Goal: Task Accomplishment & Management: Use online tool/utility

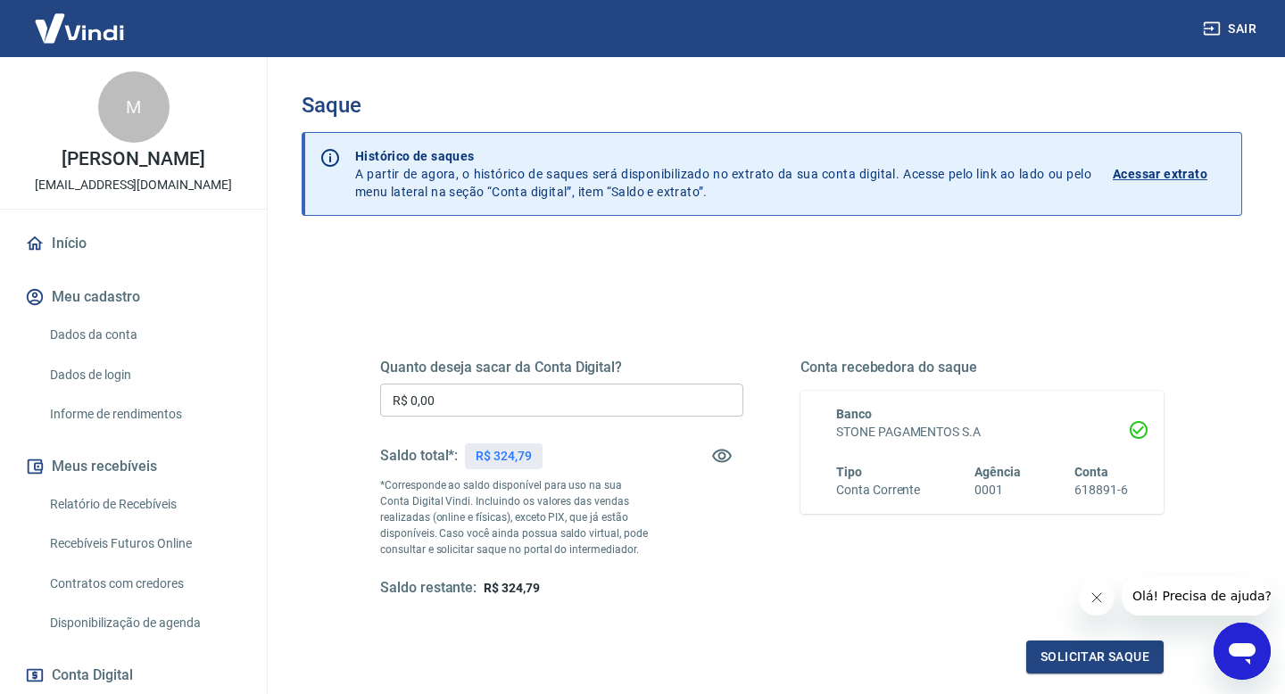
click at [621, 401] on input "R$ 0,00" at bounding box center [561, 400] width 363 height 33
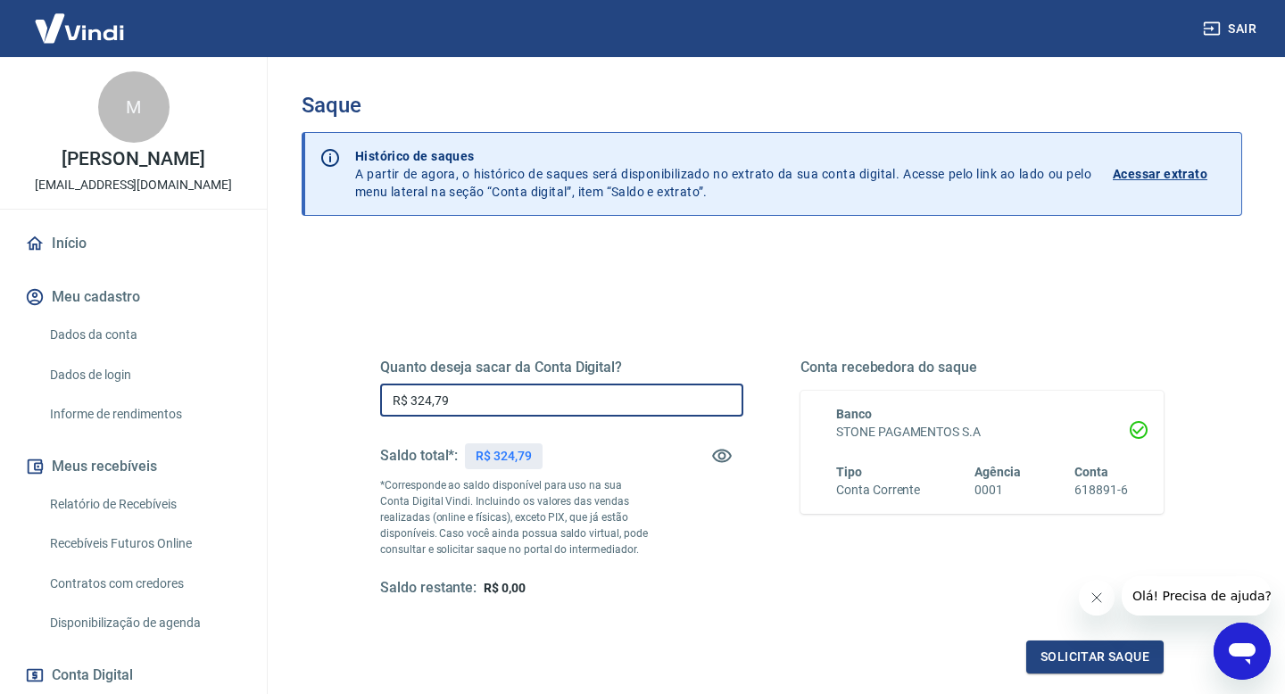
type input "R$ 324,79"
click at [765, 562] on div "Quanto deseja sacar da Conta Digital? R$ 324,79 ​ Saldo total*: R$ 324,79 *Corr…" at bounding box center [771, 478] width 783 height 239
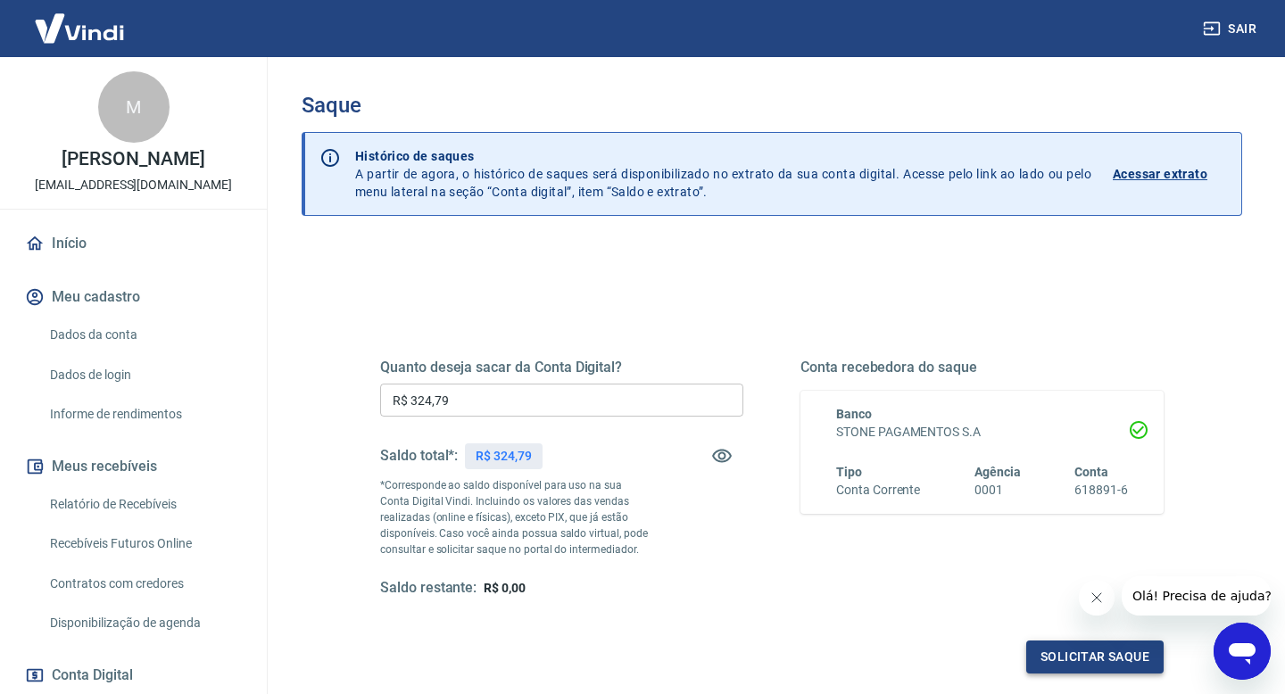
click at [1054, 667] on button "Solicitar saque" at bounding box center [1094, 657] width 137 height 33
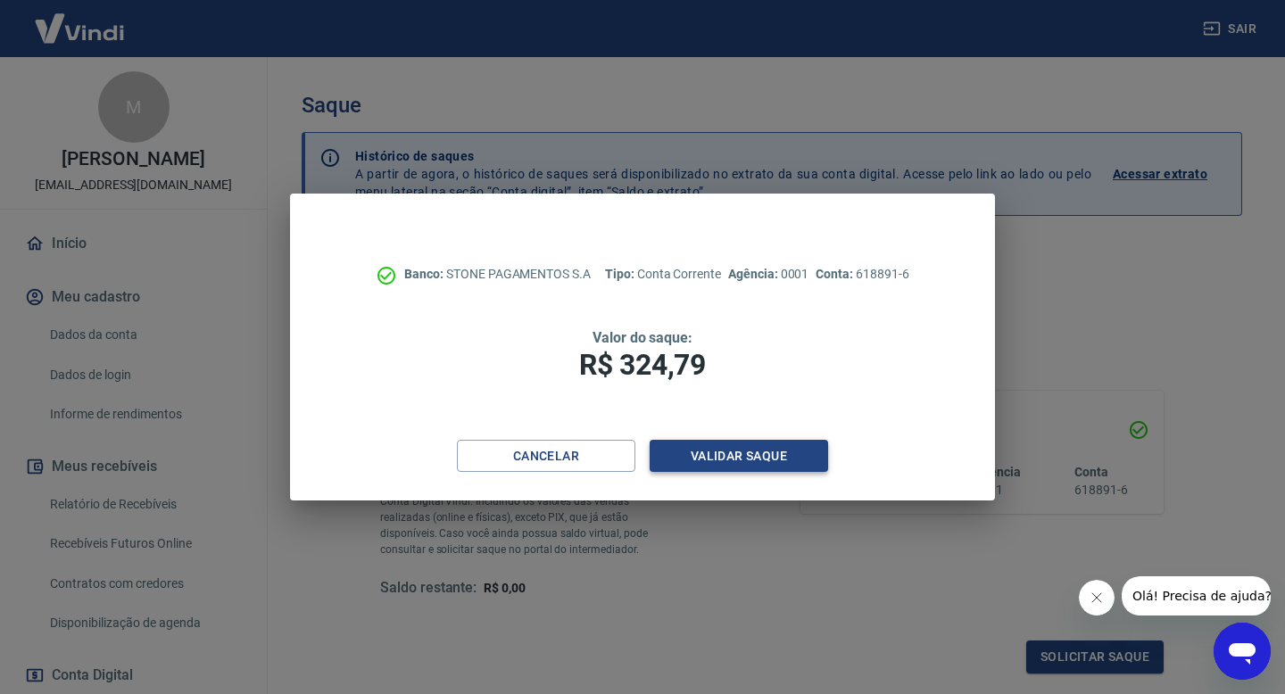
click at [734, 458] on button "Validar saque" at bounding box center [739, 456] width 178 height 33
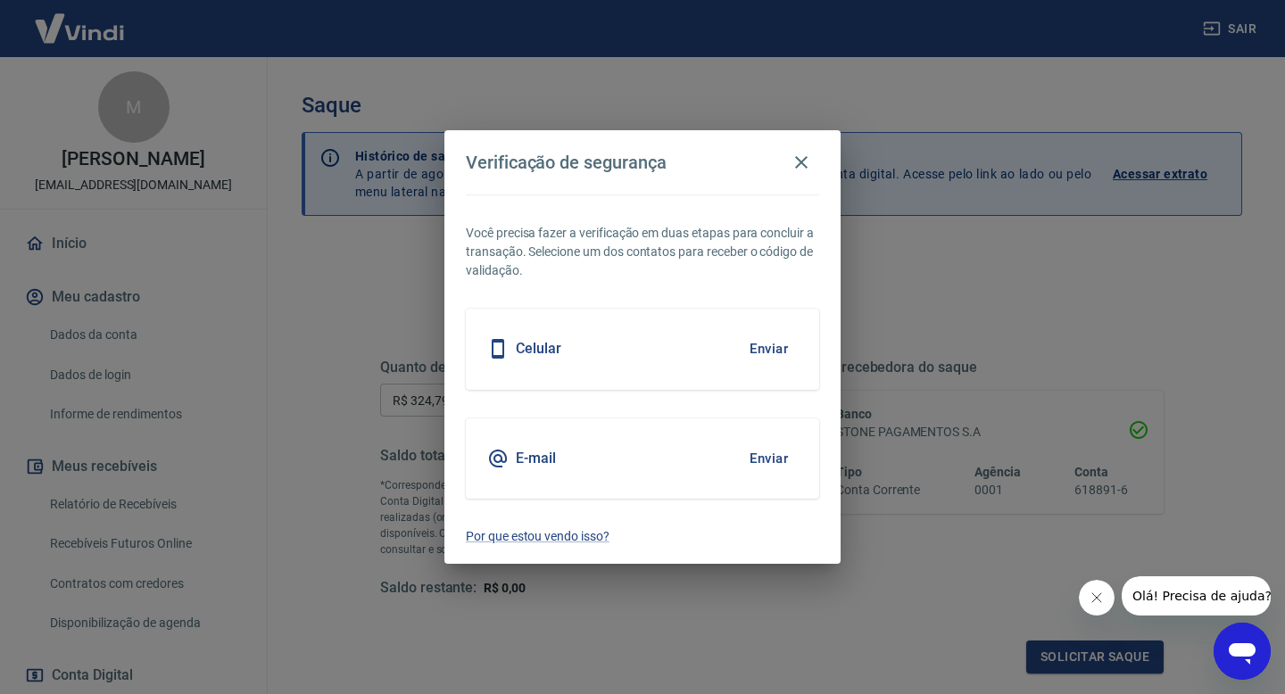
click at [768, 358] on button "Enviar" at bounding box center [769, 348] width 58 height 37
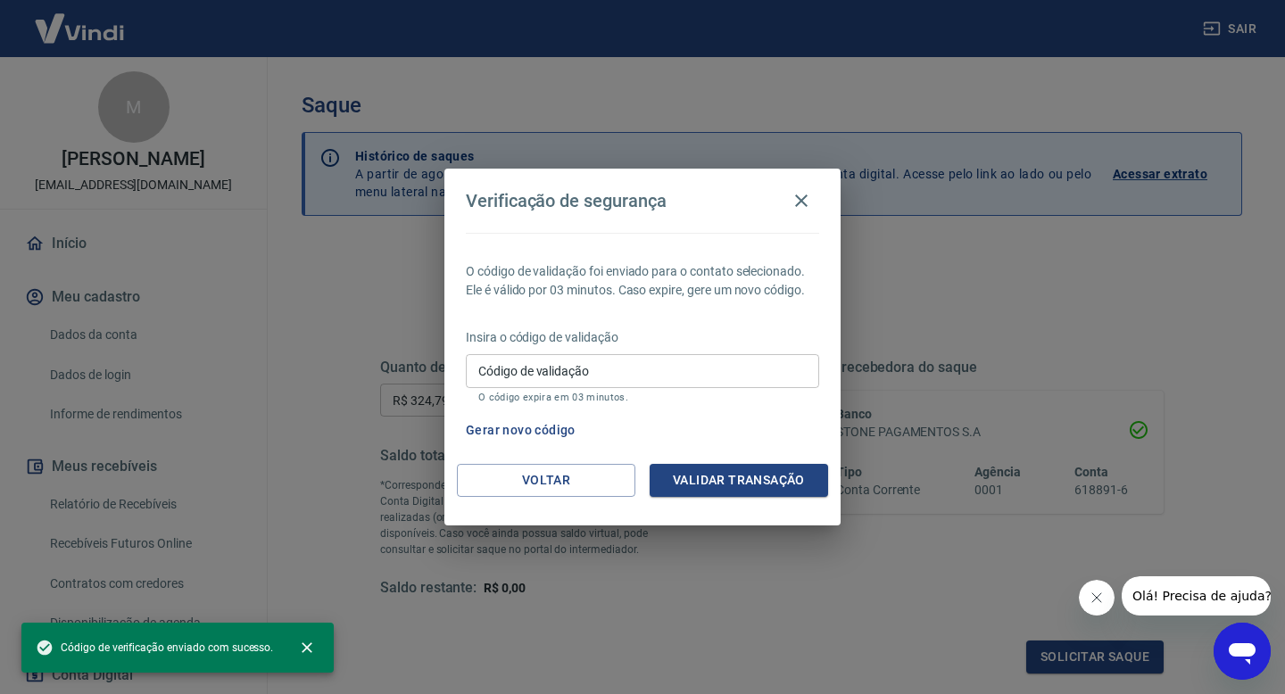
click at [703, 379] on input "Código de validação" at bounding box center [642, 370] width 353 height 33
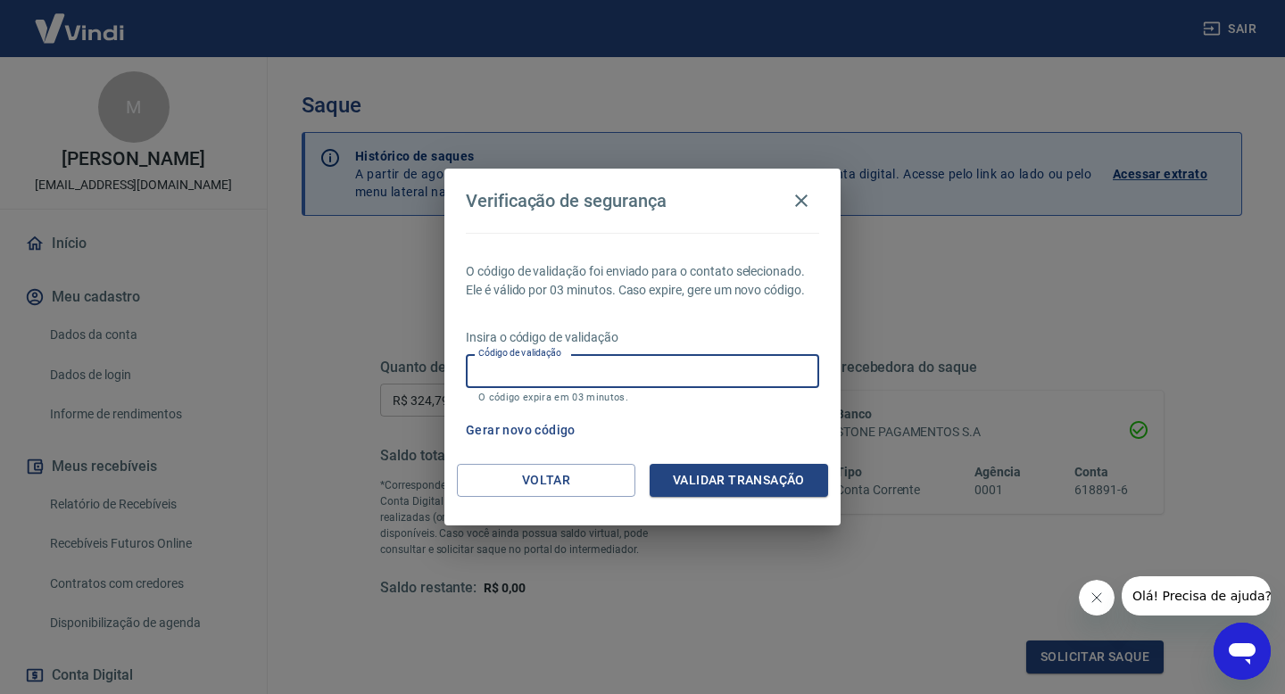
click at [734, 409] on div "O código de validação foi enviado para o contato selecionado. Ele é válido por …" at bounding box center [642, 348] width 396 height 231
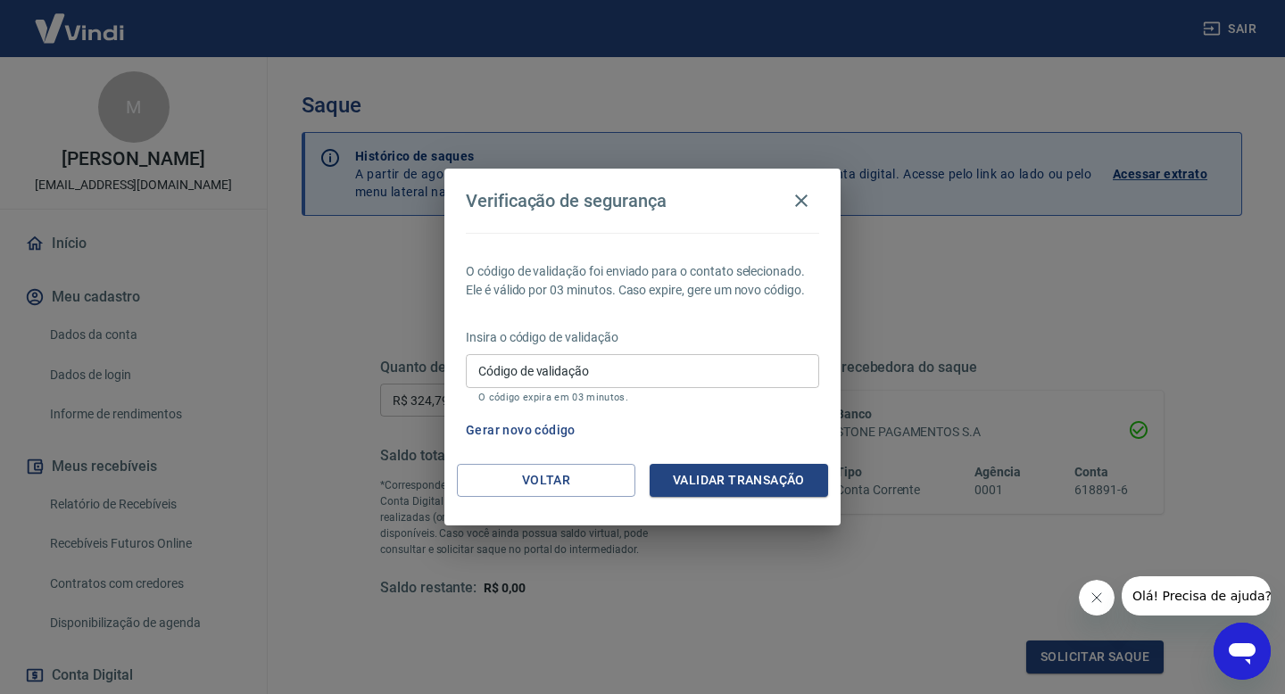
click at [651, 368] on input "Código de validação" at bounding box center [642, 370] width 353 height 33
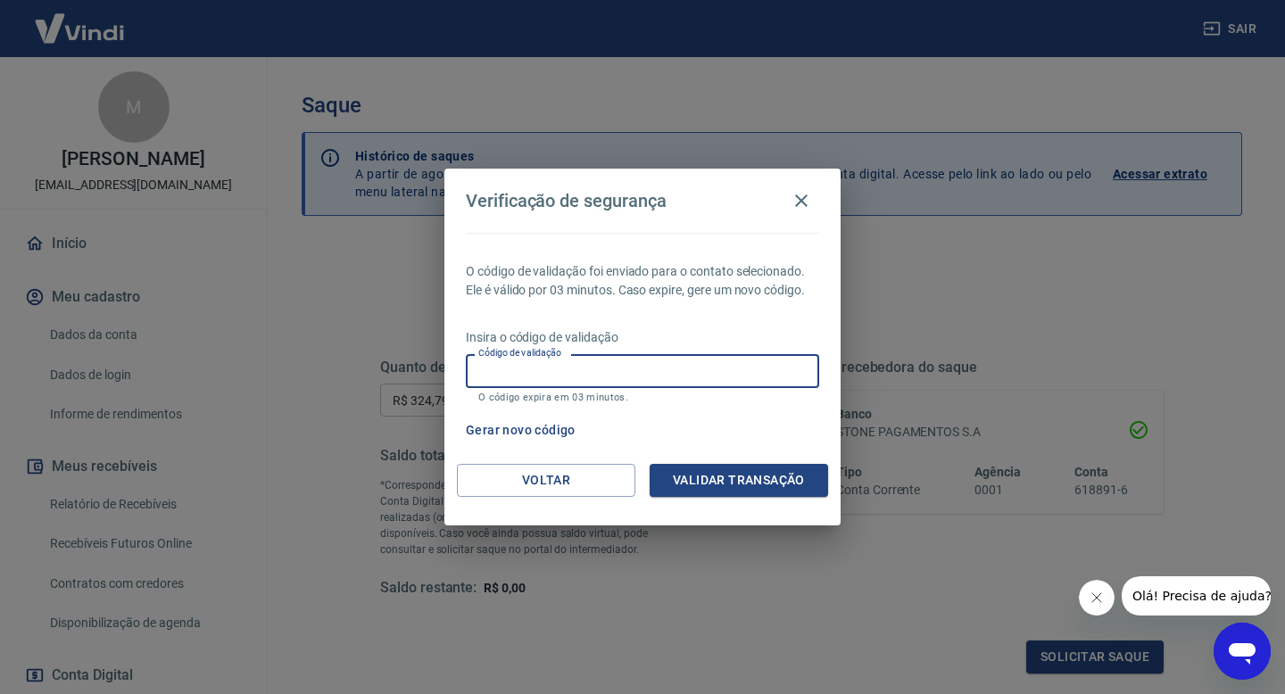
click at [693, 374] on input "Código de validação" at bounding box center [642, 370] width 353 height 33
click at [606, 482] on button "Voltar" at bounding box center [546, 480] width 178 height 33
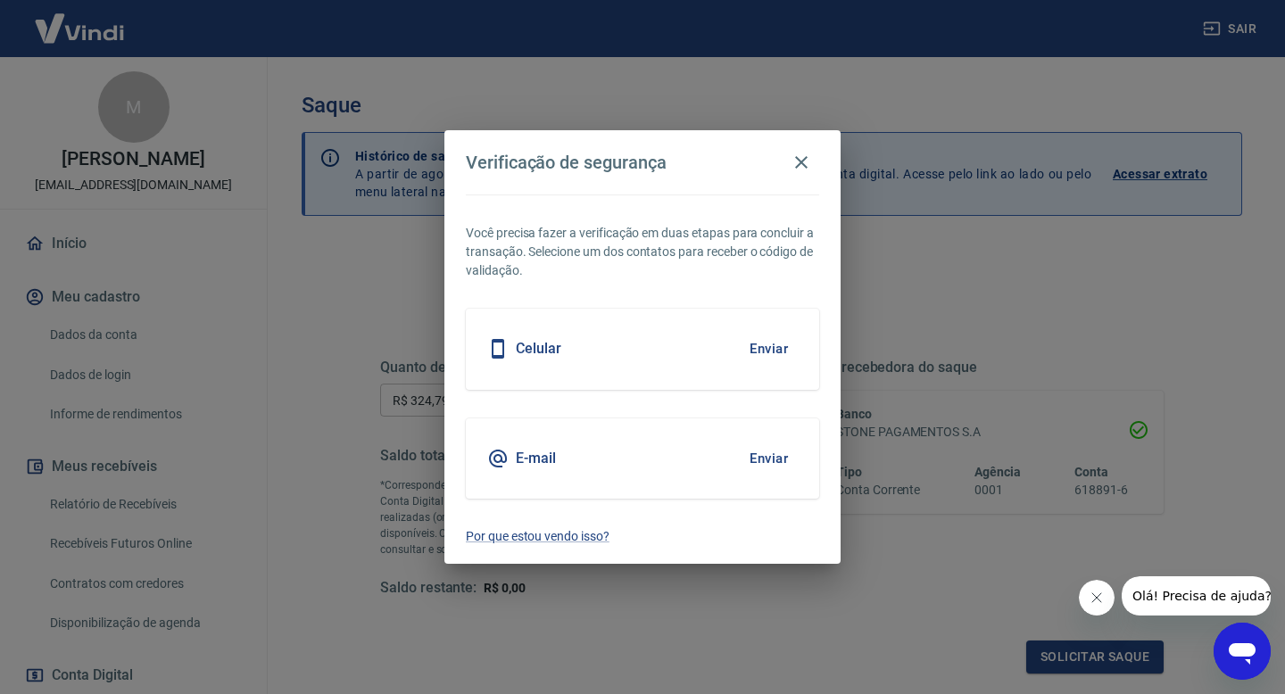
click at [754, 458] on button "Enviar" at bounding box center [769, 458] width 58 height 37
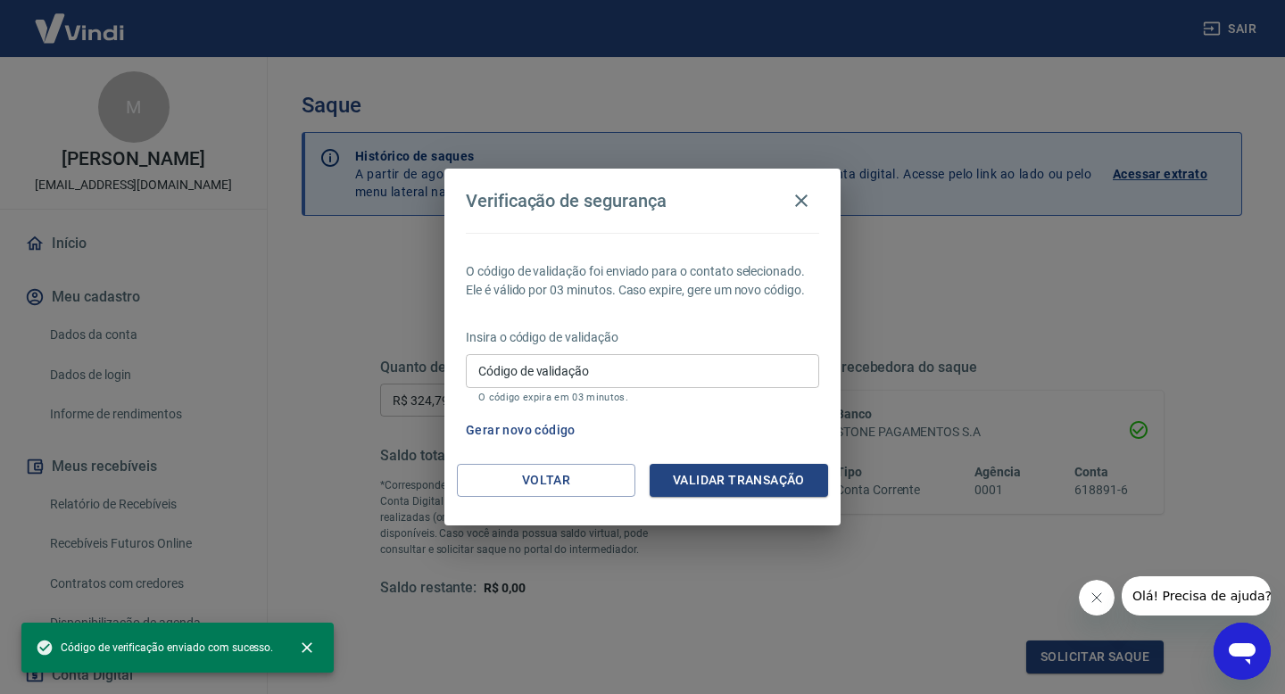
click at [622, 370] on input "Código de validação" at bounding box center [642, 370] width 353 height 33
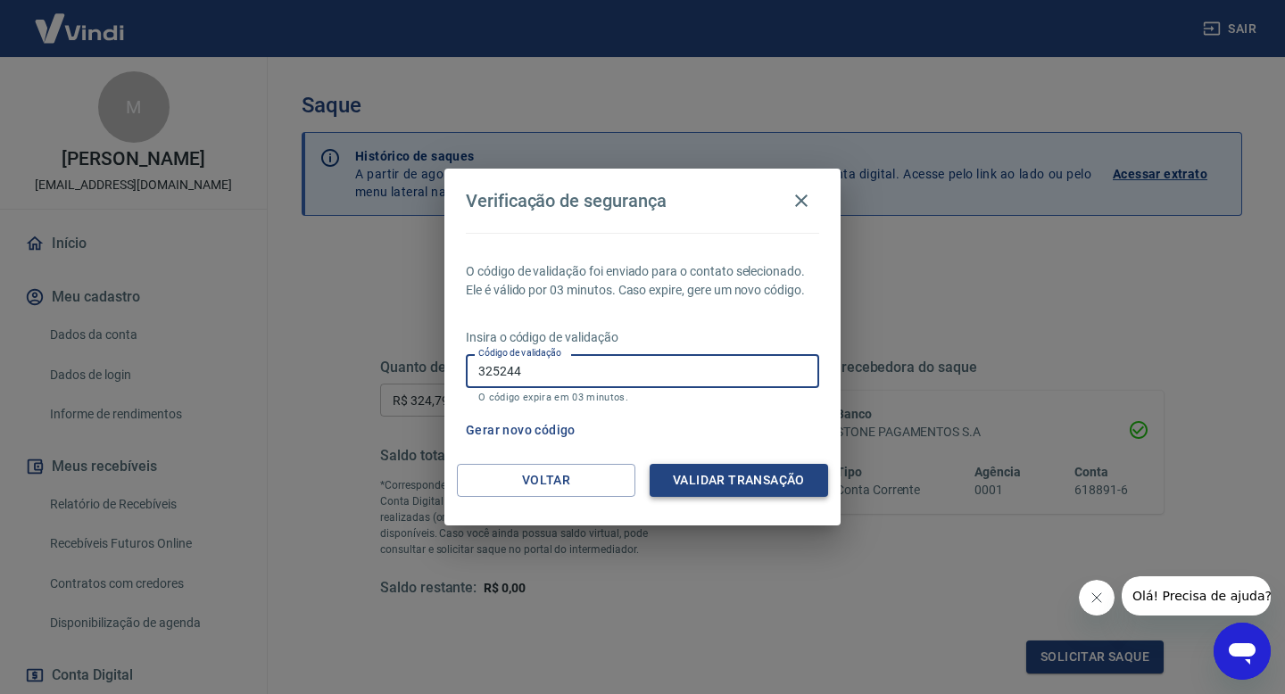
type input "325244"
click at [730, 477] on button "Validar transação" at bounding box center [739, 480] width 178 height 33
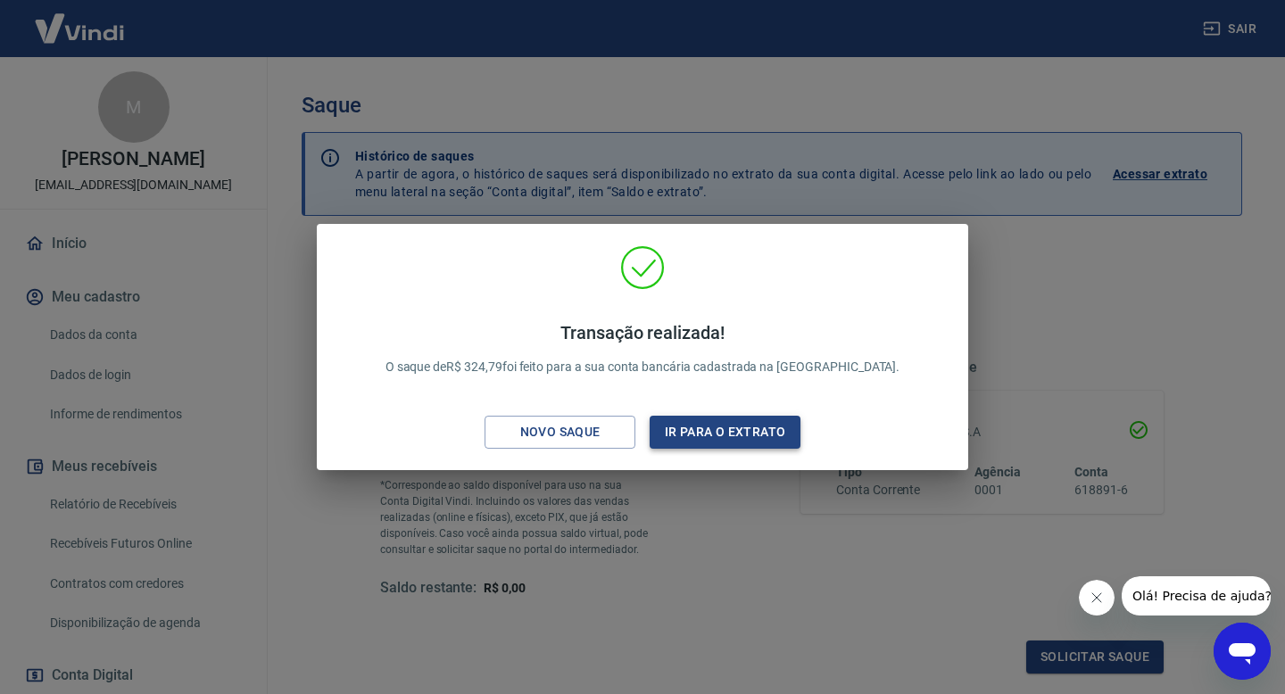
click at [657, 441] on button "Ir para o extrato" at bounding box center [725, 432] width 151 height 33
